Goal: Obtain resource: Download file/media

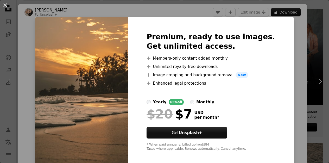
scroll to position [4, 0]
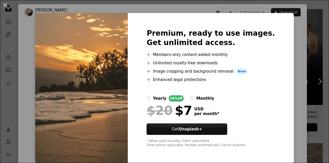
click at [30, 48] on div "An X shape Premium, ready to use images. Get unlimited access. A plus sign Memb…" at bounding box center [164, 81] width 329 height 163
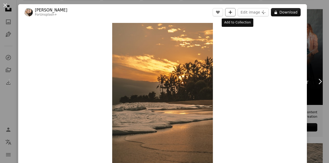
click at [232, 12] on icon "Add to Collection" at bounding box center [230, 11] width 3 height 3
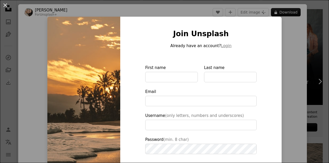
click at [286, 80] on div "An X shape Join Unsplash Already have an account? Login First name Last name Em…" at bounding box center [164, 81] width 329 height 163
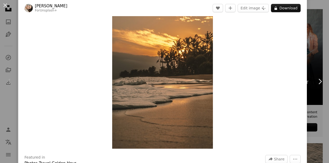
scroll to position [31, 0]
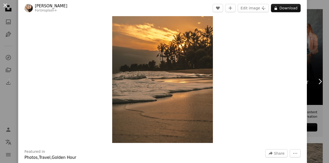
click at [5, 5] on button "An X shape" at bounding box center [5, 5] width 6 height 6
